Goal: Check status: Verify the current state of an ongoing process or item

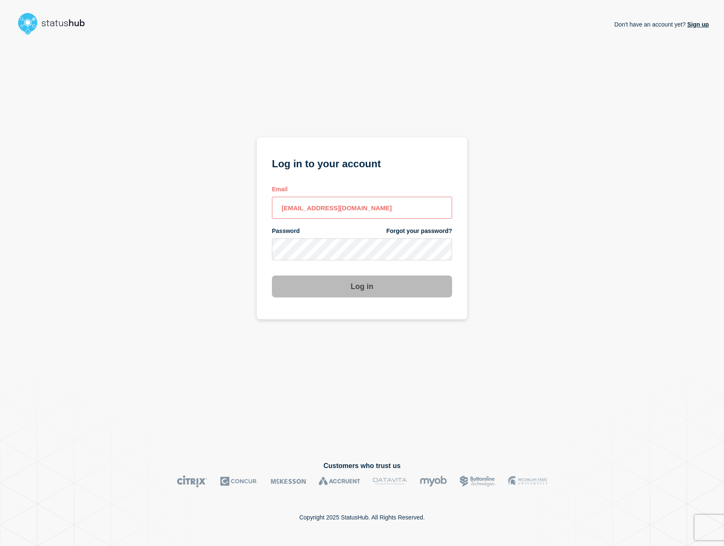
type input "[EMAIL_ADDRESS][DOMAIN_NAME]"
click at [362, 287] on button "Log in" at bounding box center [362, 286] width 180 height 22
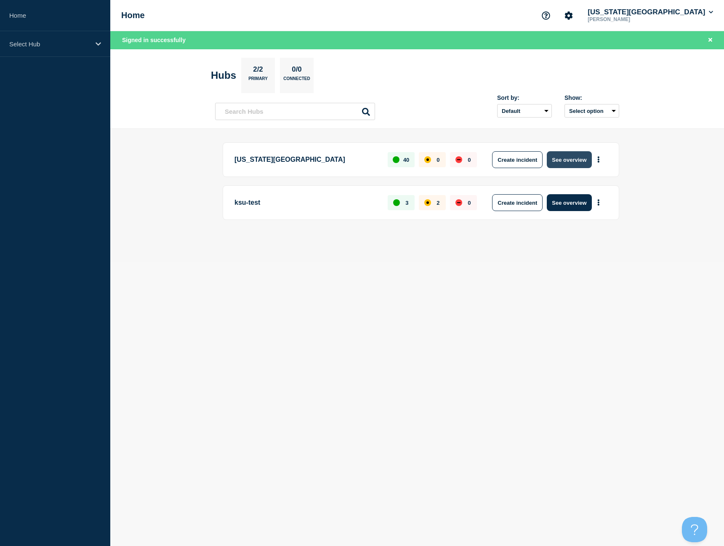
click at [576, 163] on button "See overview" at bounding box center [569, 159] width 45 height 17
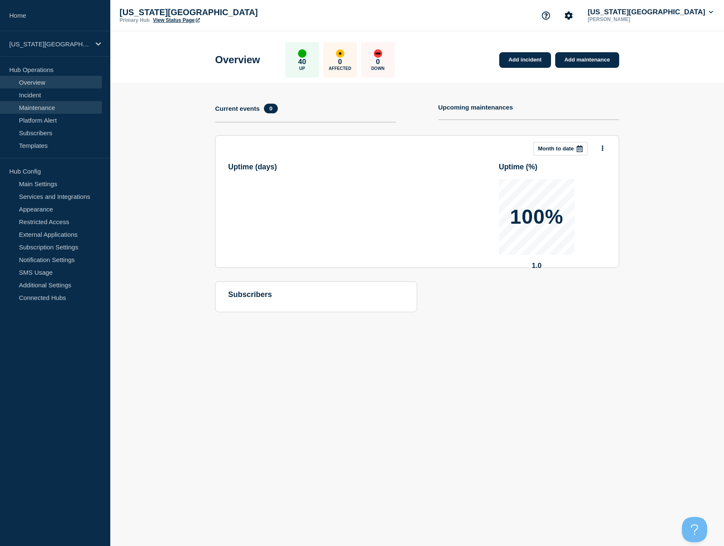
click at [54, 103] on link "Maintenance" at bounding box center [51, 107] width 102 height 13
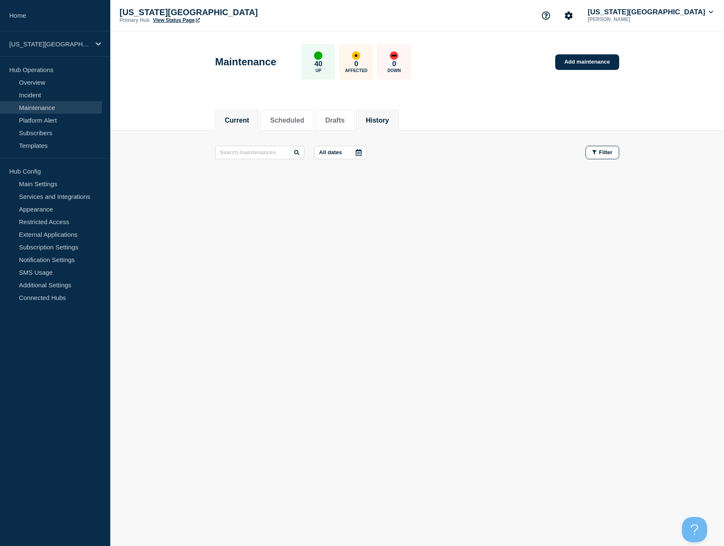
click at [371, 122] on button "History" at bounding box center [377, 121] width 23 height 8
